Goal: Navigation & Orientation: Find specific page/section

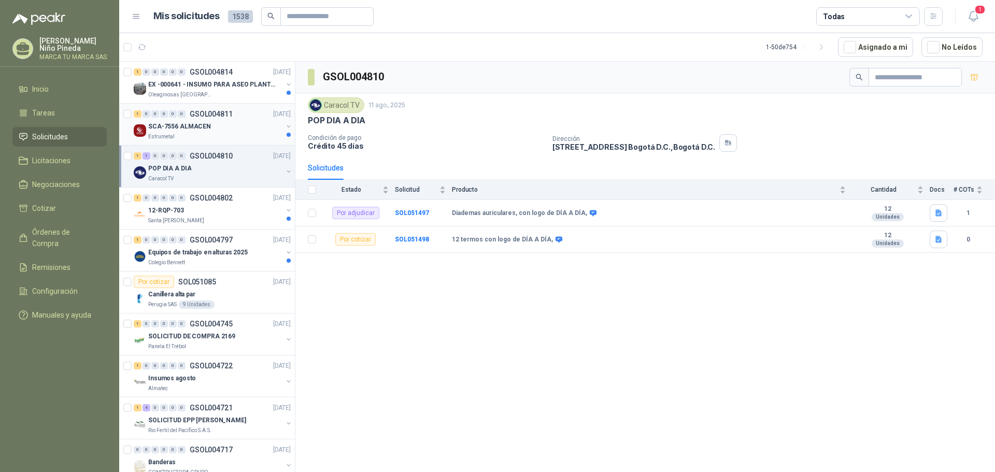
click at [231, 135] on div "Estrumetal" at bounding box center [215, 137] width 134 height 8
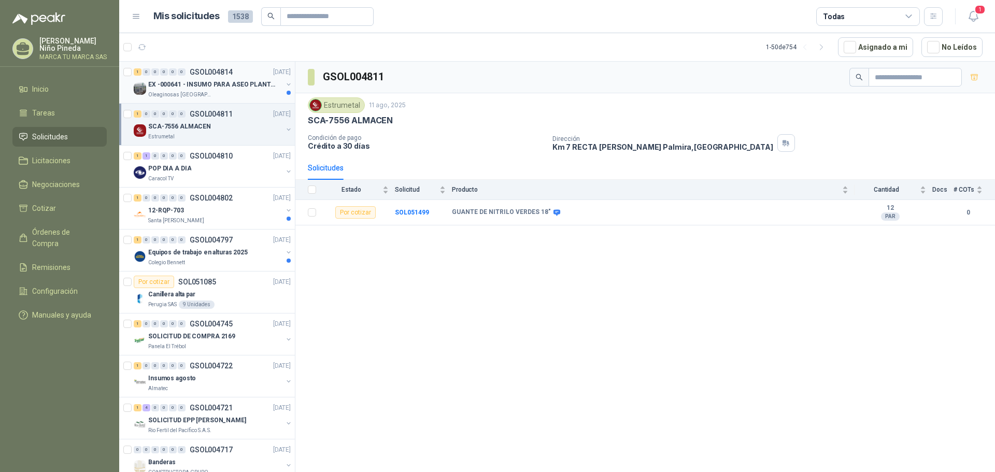
click at [206, 87] on p "EX -000641 - INSUMO PARA ASEO PLANTA EXTRACTORA" at bounding box center [212, 85] width 129 height 10
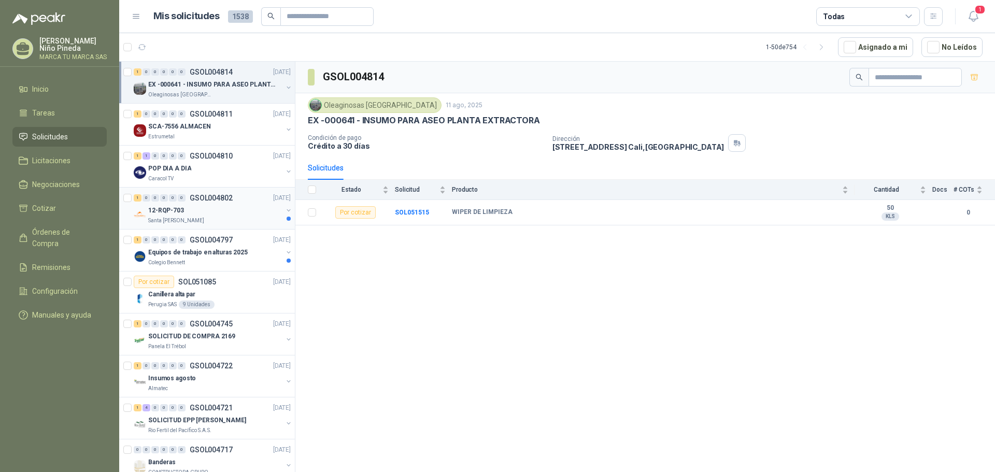
click at [225, 216] on div "12-RQP-703" at bounding box center [215, 210] width 134 height 12
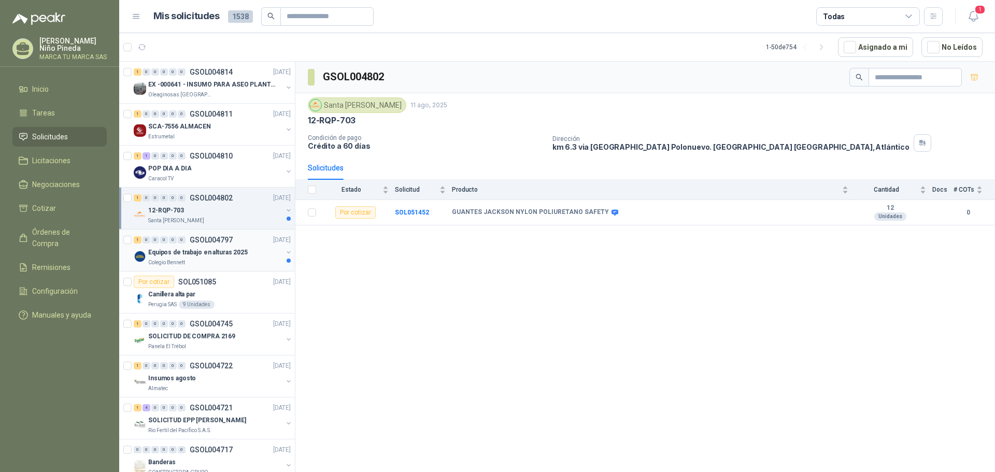
click at [210, 256] on p "Equipos de trabajo en alturas 2025" at bounding box center [198, 253] width 100 height 10
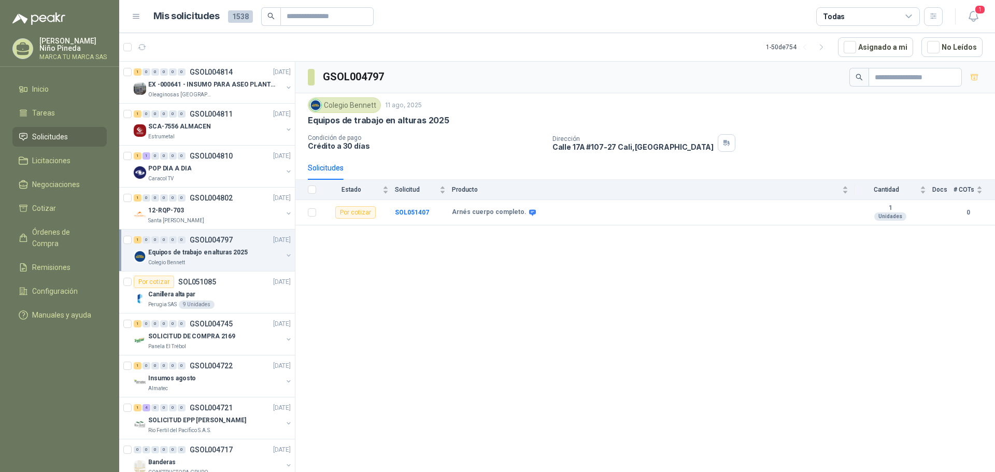
click at [214, 95] on div "Oleaginosas [GEOGRAPHIC_DATA][PERSON_NAME]" at bounding box center [215, 95] width 134 height 8
